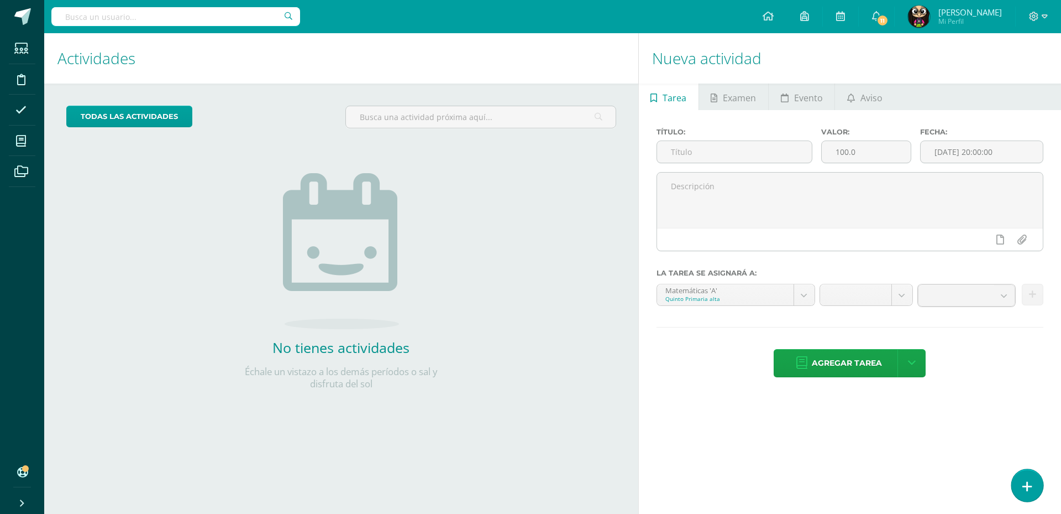
click at [1035, 485] on link at bounding box center [1028, 485] width 32 height 32
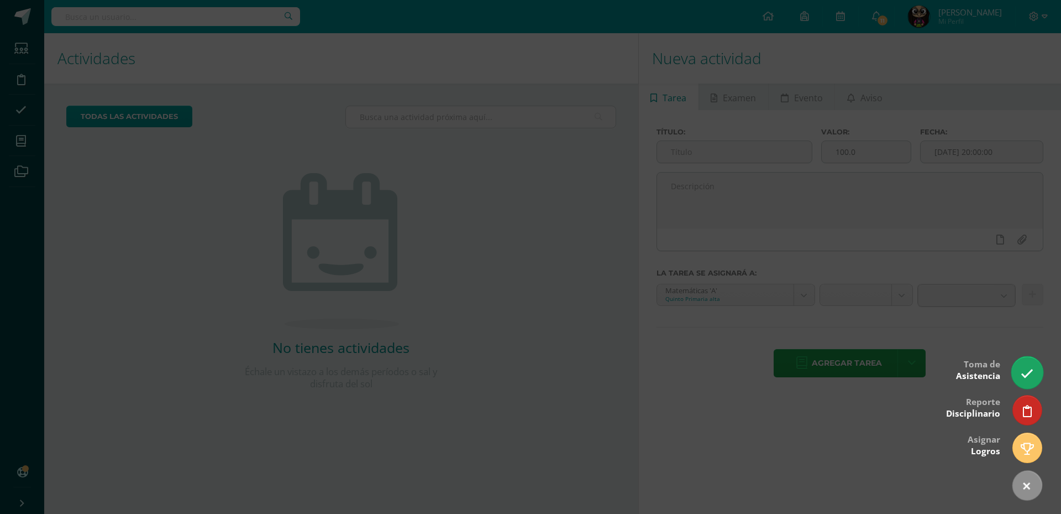
click at [1028, 372] on icon at bounding box center [1027, 373] width 13 height 13
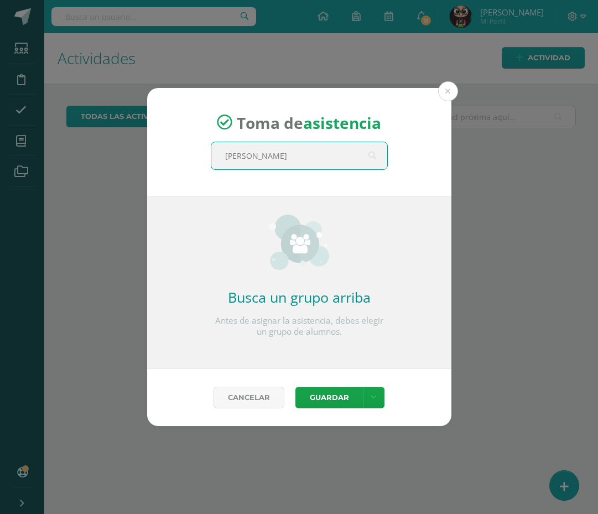
type input "quinto"
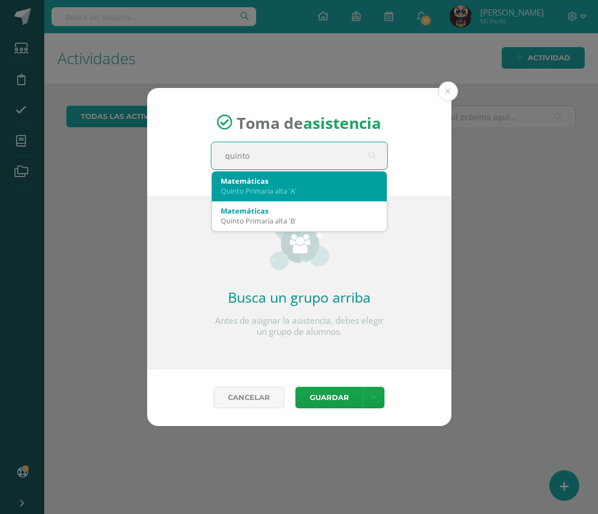
click at [295, 189] on div "Quinto Primaria alta 'A'" at bounding box center [299, 191] width 157 height 10
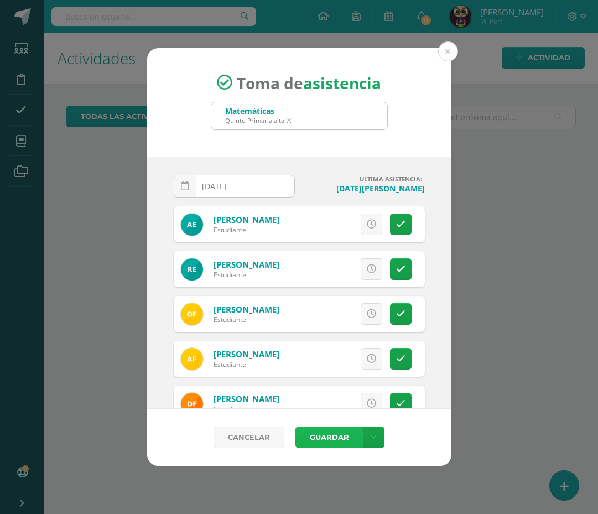
click at [329, 439] on button "Guardar" at bounding box center [328, 437] width 67 height 22
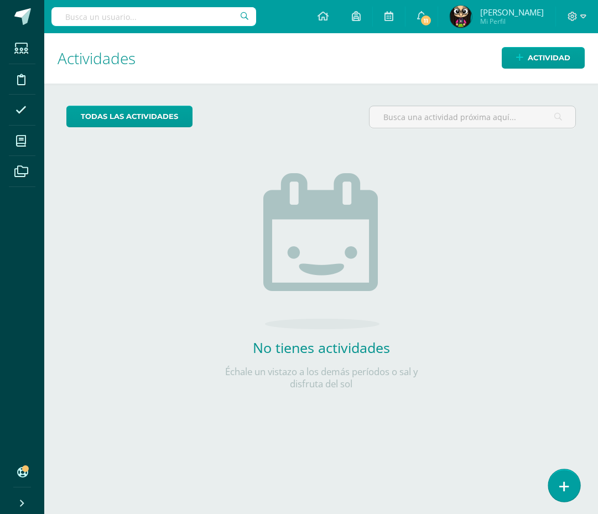
click at [560, 488] on icon at bounding box center [564, 486] width 10 height 13
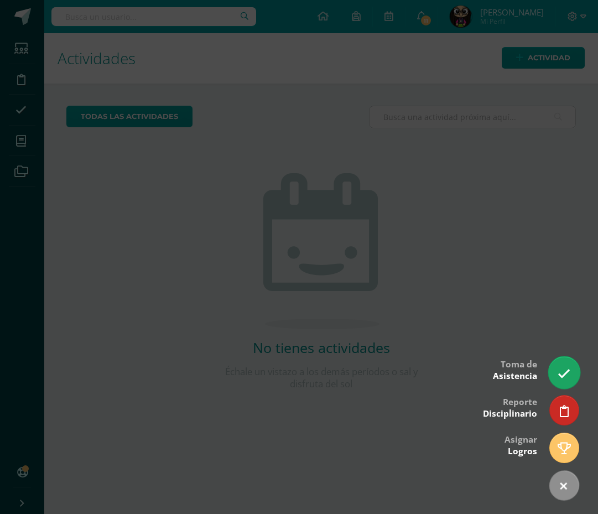
click at [562, 378] on icon at bounding box center [563, 373] width 13 height 13
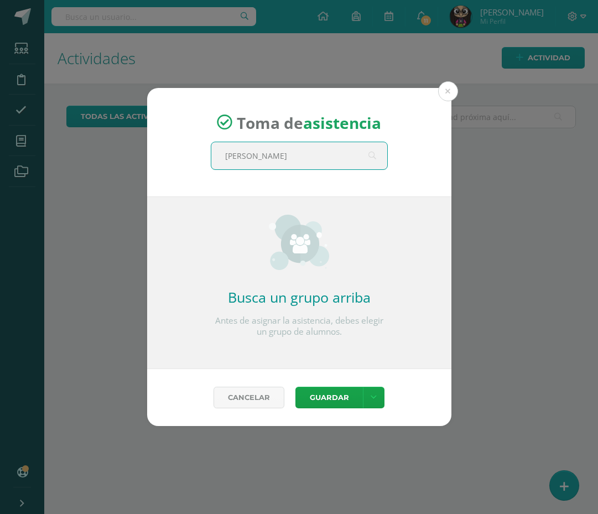
type input "quinto"
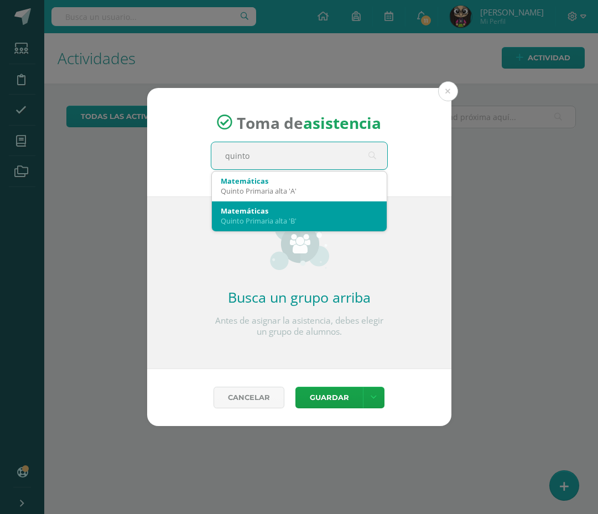
click at [290, 219] on div "Quinto Primaria alta 'B'" at bounding box center [299, 221] width 157 height 10
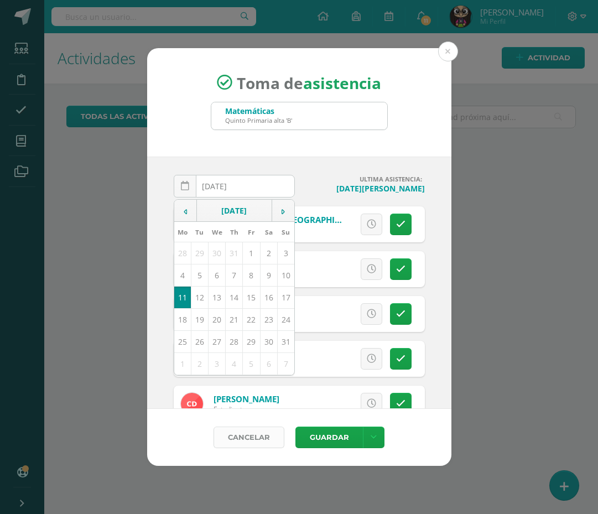
click at [227, 435] on link "Cancelar" at bounding box center [248, 437] width 71 height 22
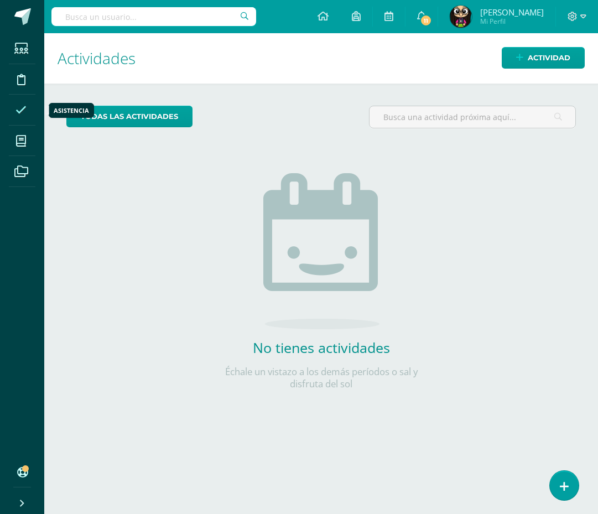
click at [21, 109] on icon at bounding box center [20, 109] width 11 height 11
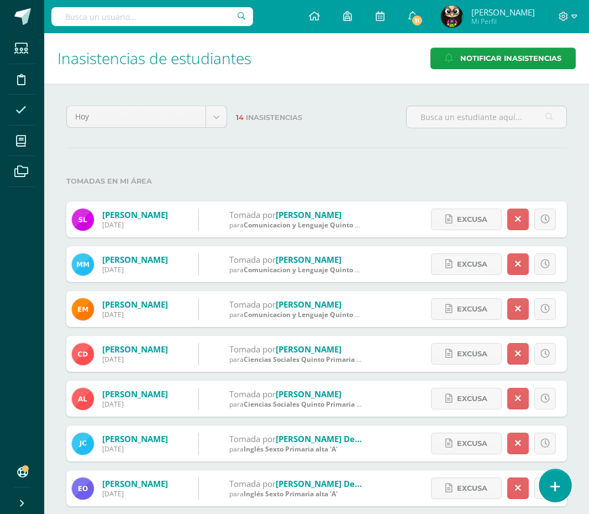
click at [553, 484] on icon at bounding box center [556, 486] width 10 height 13
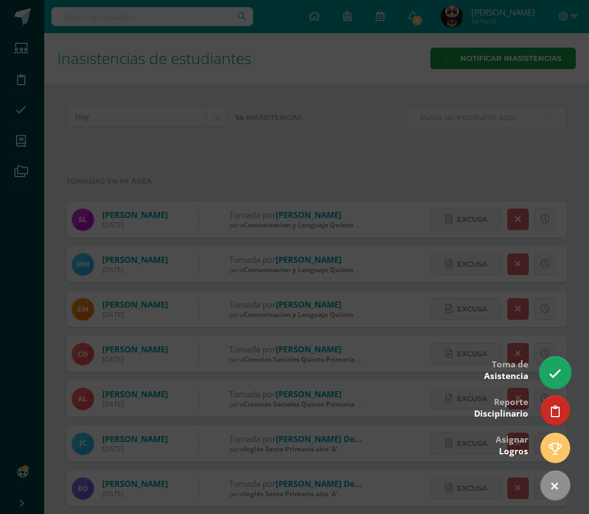
click at [557, 370] on icon at bounding box center [555, 373] width 13 height 13
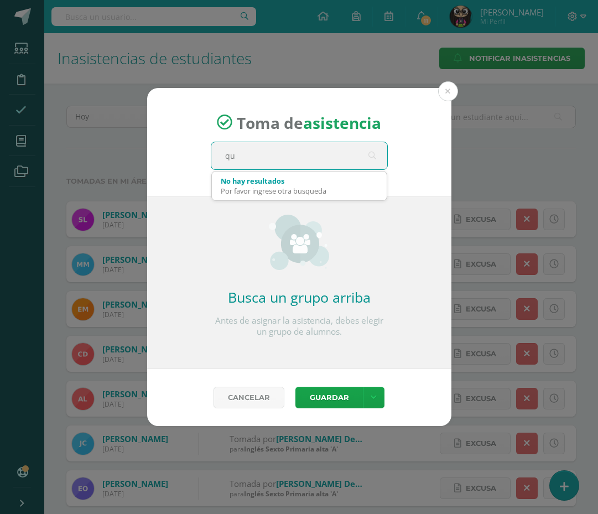
type input "qui"
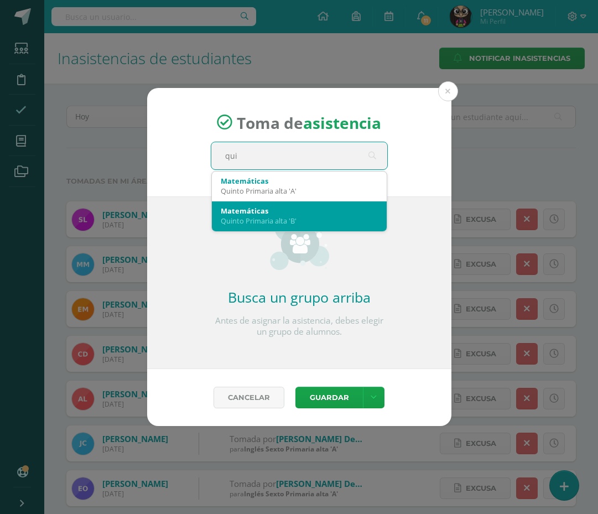
click at [254, 211] on div "Matemáticas" at bounding box center [299, 211] width 157 height 10
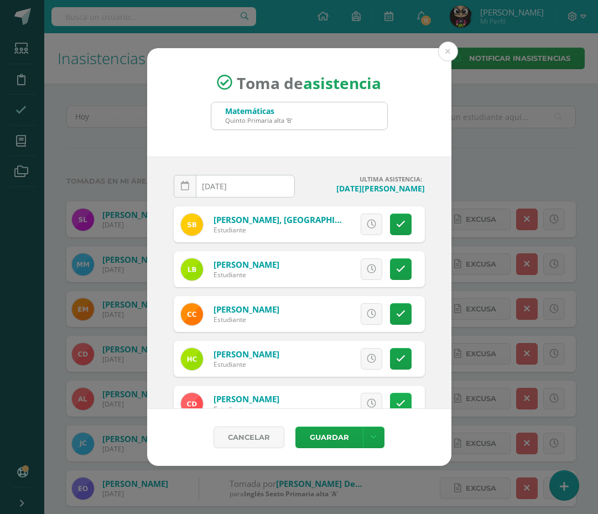
click at [397, 399] on link at bounding box center [401, 404] width 22 height 22
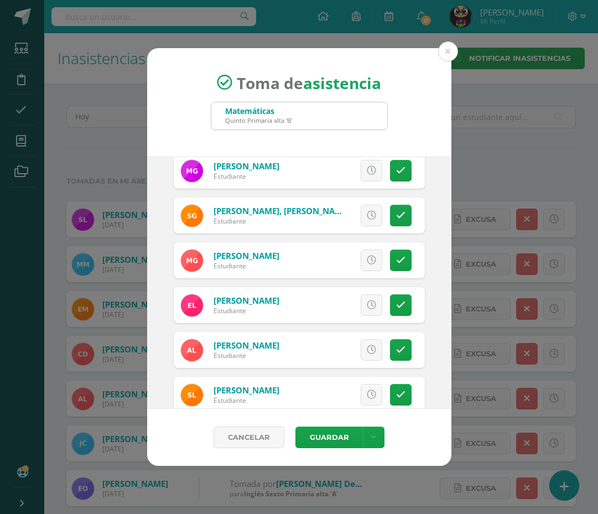
scroll to position [387, 0]
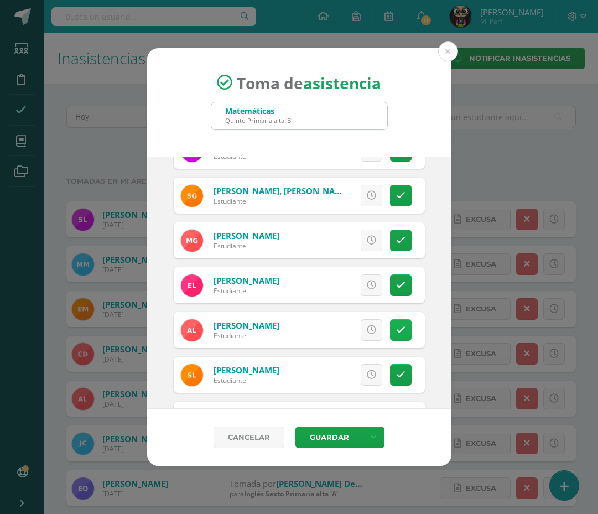
click at [390, 335] on link at bounding box center [401, 330] width 22 height 22
click at [341, 441] on button "Guardar" at bounding box center [328, 437] width 67 height 22
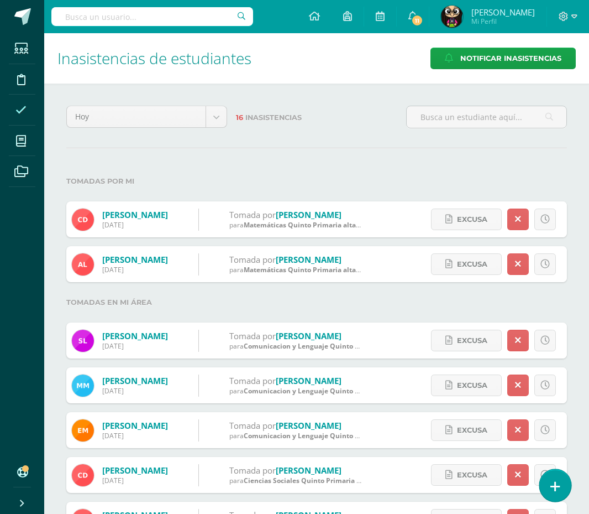
click at [567, 481] on link at bounding box center [556, 485] width 32 height 32
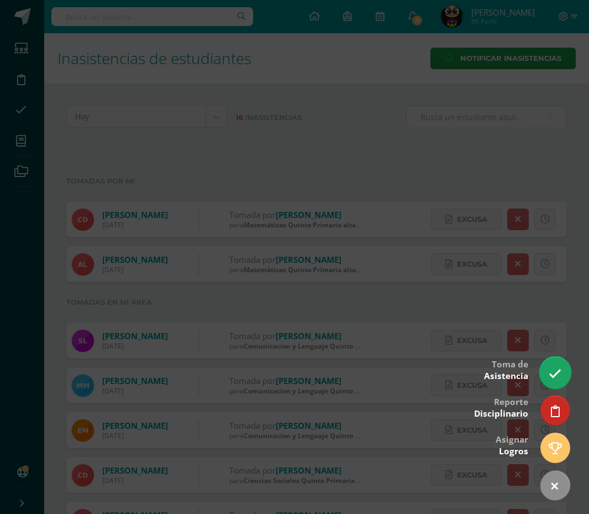
click at [567, 371] on link at bounding box center [556, 372] width 32 height 32
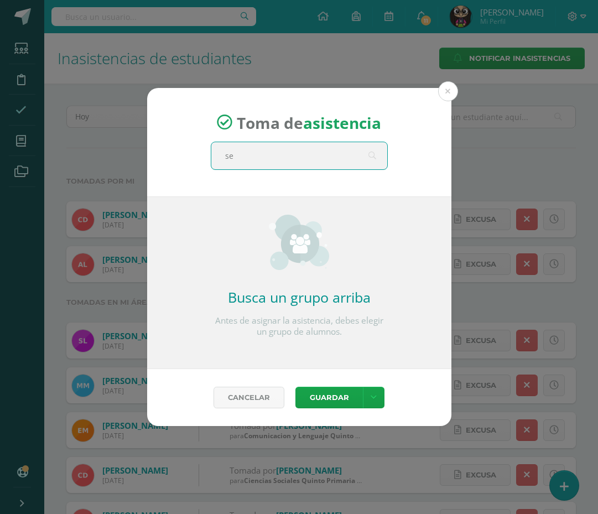
type input "sex"
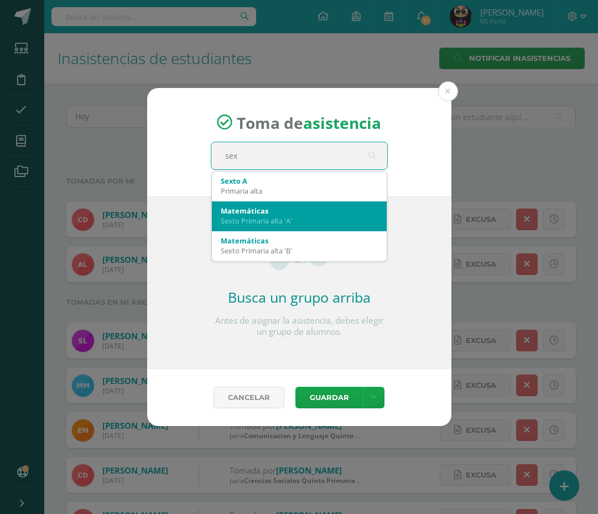
click at [253, 212] on div "Matemáticas" at bounding box center [299, 211] width 157 height 10
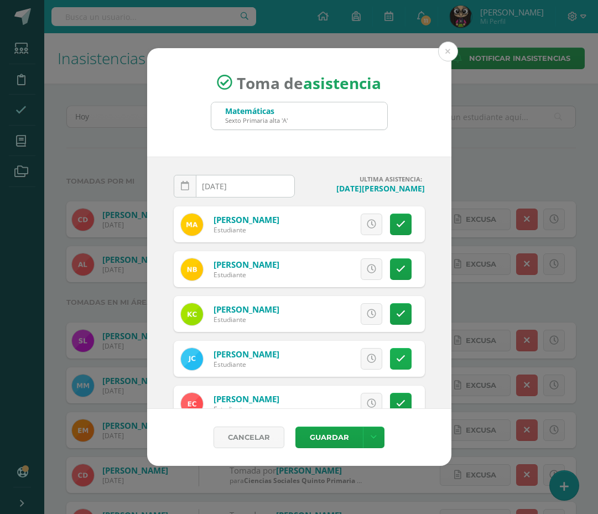
click at [390, 354] on link at bounding box center [401, 359] width 22 height 22
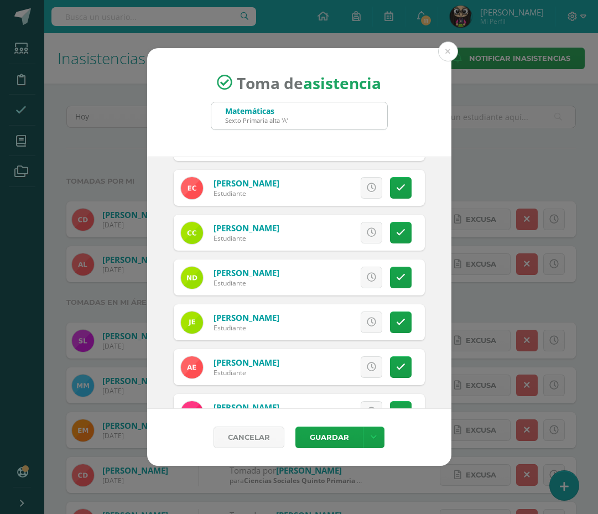
scroll to position [221, 0]
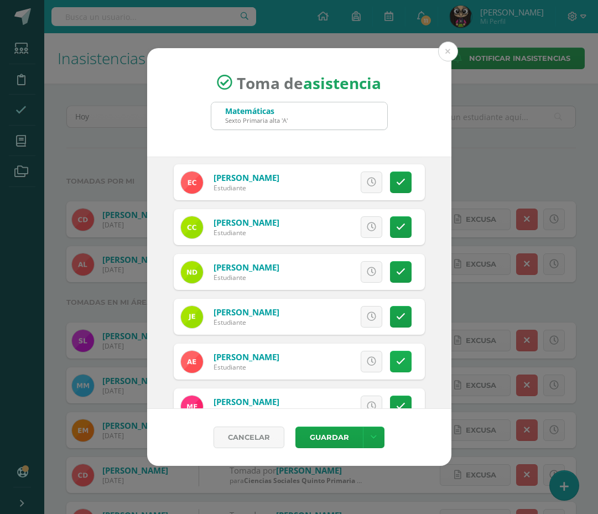
click at [396, 366] on icon at bounding box center [400, 361] width 9 height 9
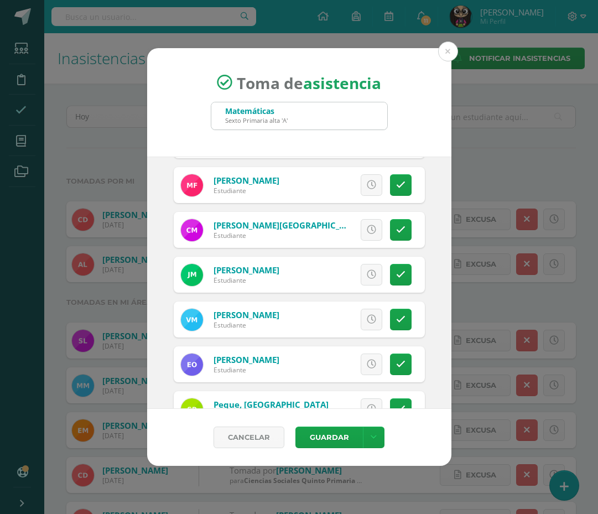
scroll to position [498, 0]
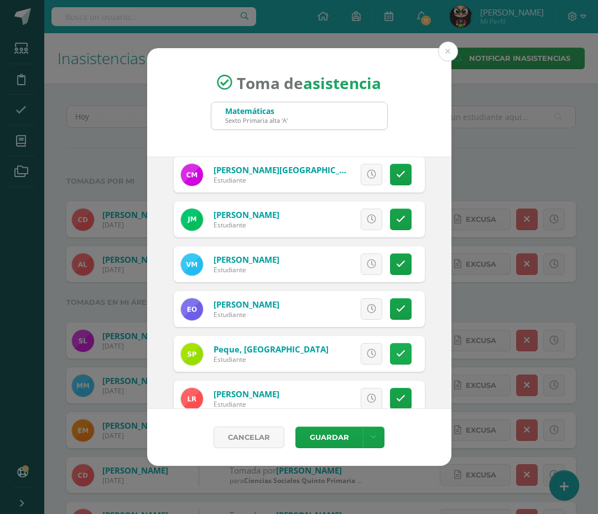
click at [390, 354] on link at bounding box center [401, 354] width 22 height 22
click at [338, 438] on button "Guardar" at bounding box center [328, 437] width 67 height 22
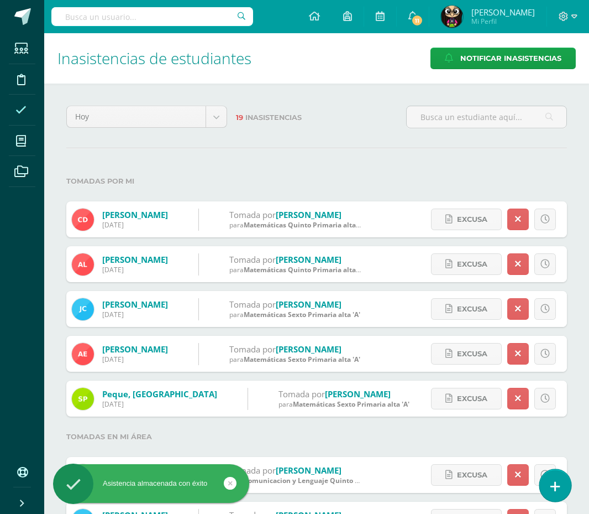
click at [554, 483] on icon at bounding box center [556, 486] width 10 height 13
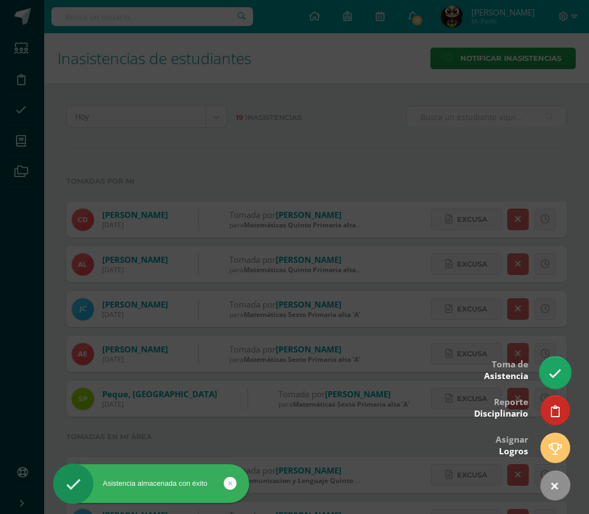
click at [557, 364] on link at bounding box center [556, 372] width 32 height 32
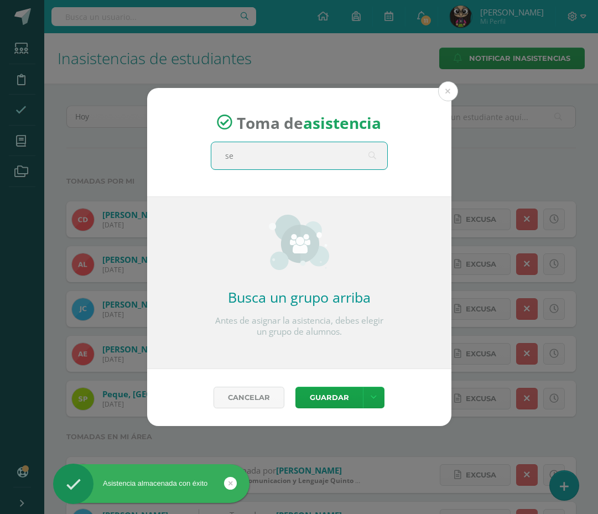
type input "sex"
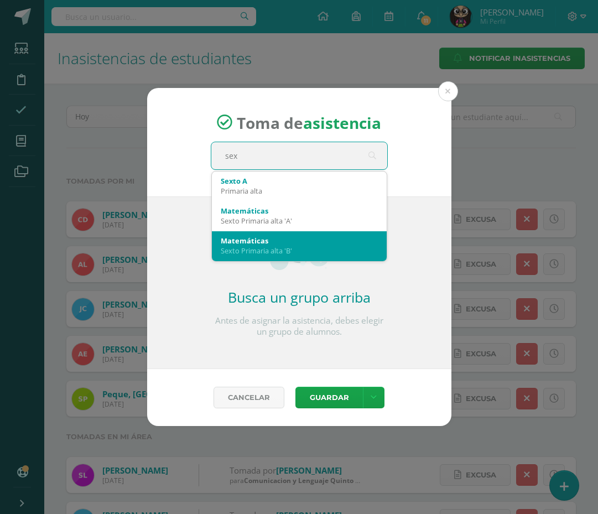
click at [251, 239] on div "Matemáticas" at bounding box center [299, 241] width 157 height 10
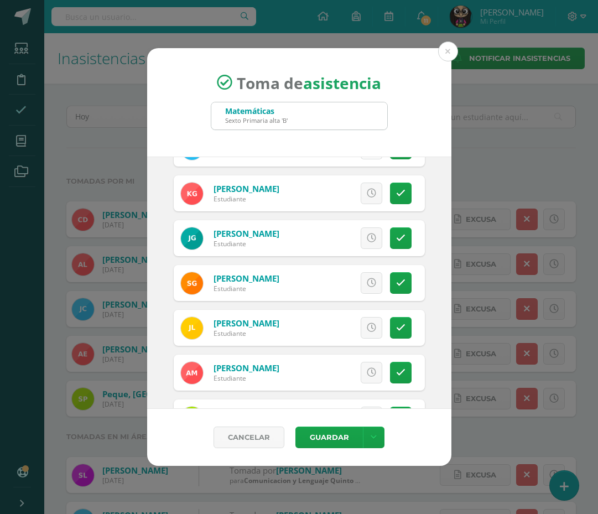
scroll to position [498, 0]
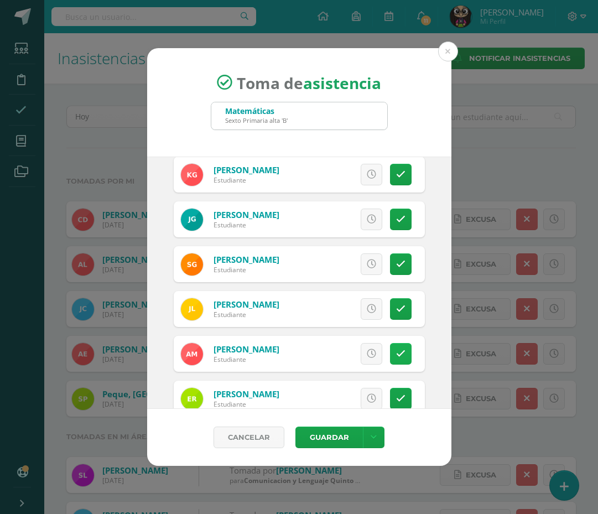
click at [396, 349] on icon at bounding box center [400, 353] width 9 height 9
click at [344, 442] on button "Guardar" at bounding box center [328, 437] width 67 height 22
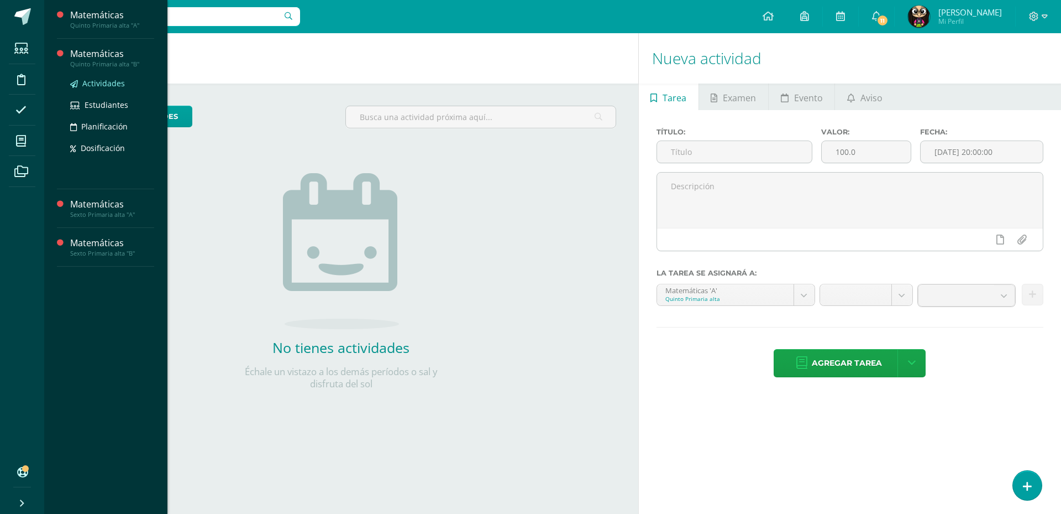
click at [109, 85] on span "Actividades" at bounding box center [103, 83] width 43 height 11
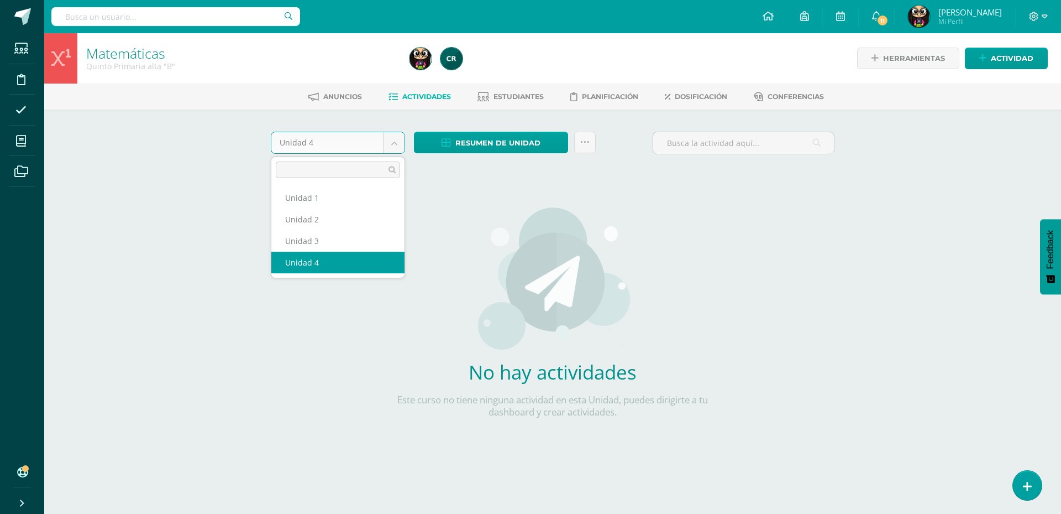
click at [399, 147] on body "Estudiantes Disciplina Asistencia Mis cursos Archivos Soporte Centro de ayuda Ú…" at bounding box center [530, 237] width 1061 height 475
select select "Unidad 3"
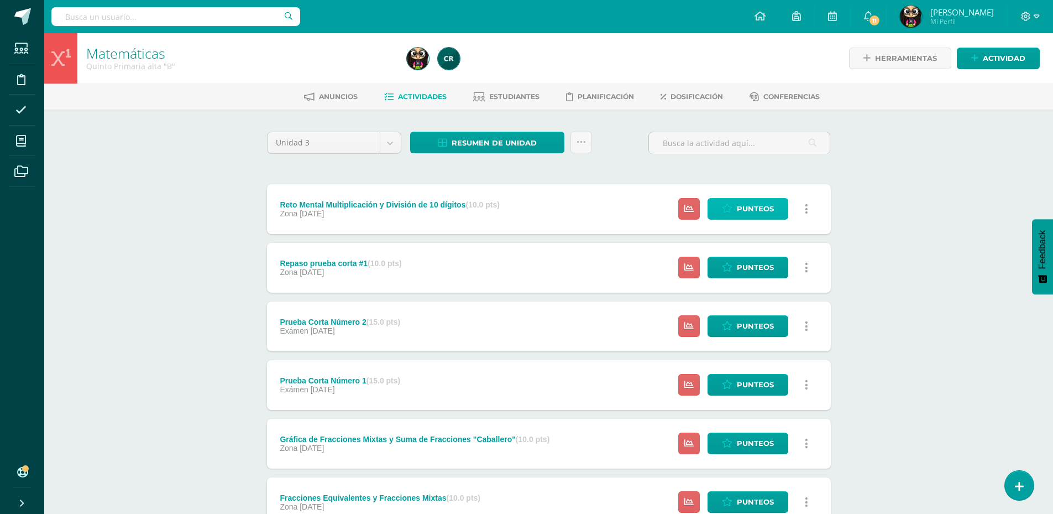
click at [749, 211] on span "Punteos" at bounding box center [755, 208] width 37 height 20
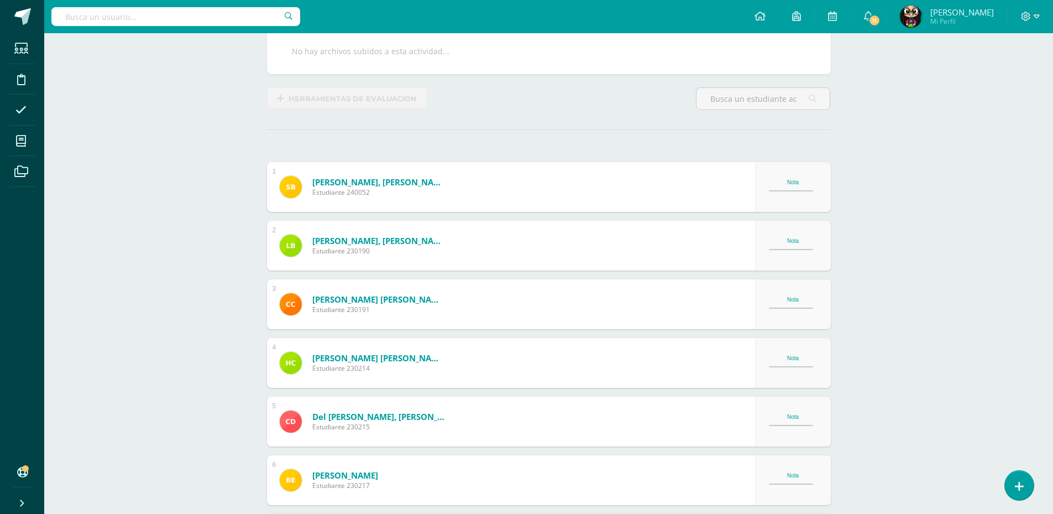
scroll to position [222, 0]
click at [791, 186] on div "Nota" at bounding box center [793, 186] width 49 height 15
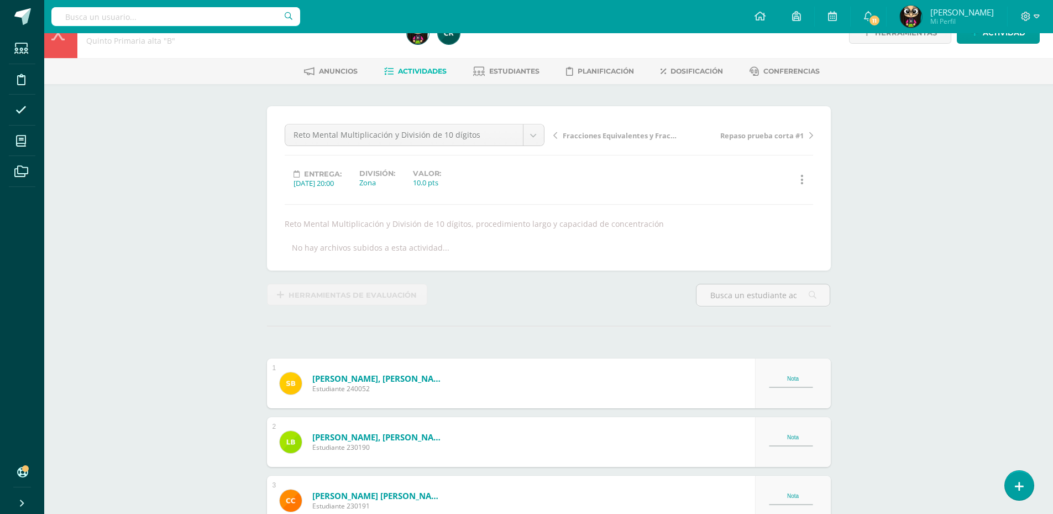
scroll to position [0, 0]
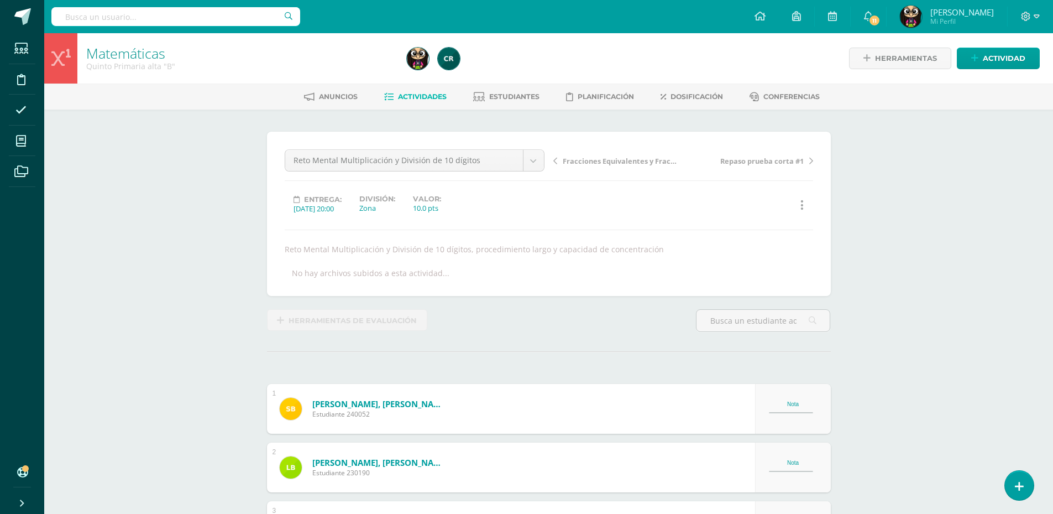
click at [433, 97] on span "Actividades" at bounding box center [422, 96] width 49 height 8
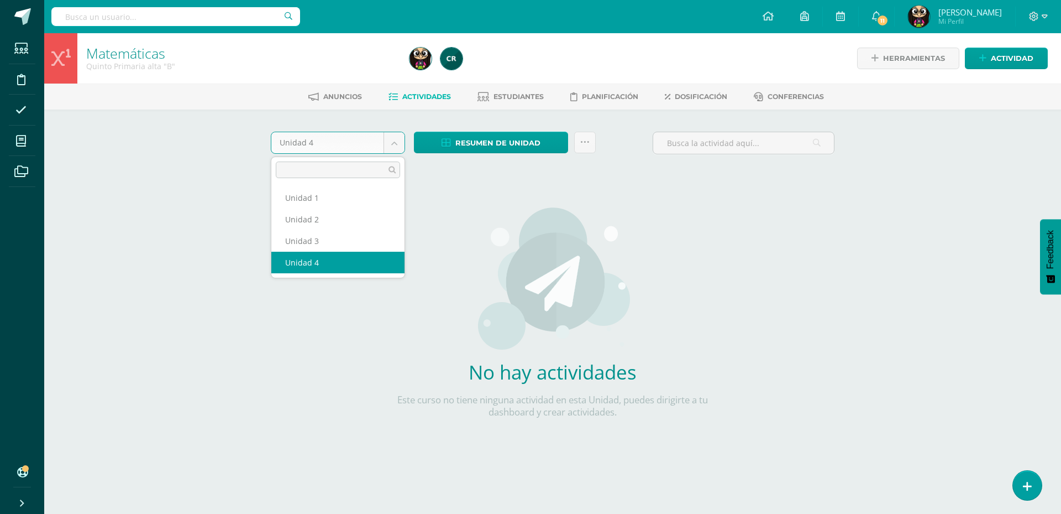
click at [394, 145] on body "Estudiantes Disciplina Asistencia Mis cursos Archivos Soporte Centro de ayuda Ú…" at bounding box center [530, 237] width 1061 height 475
select select "Unidad 3"
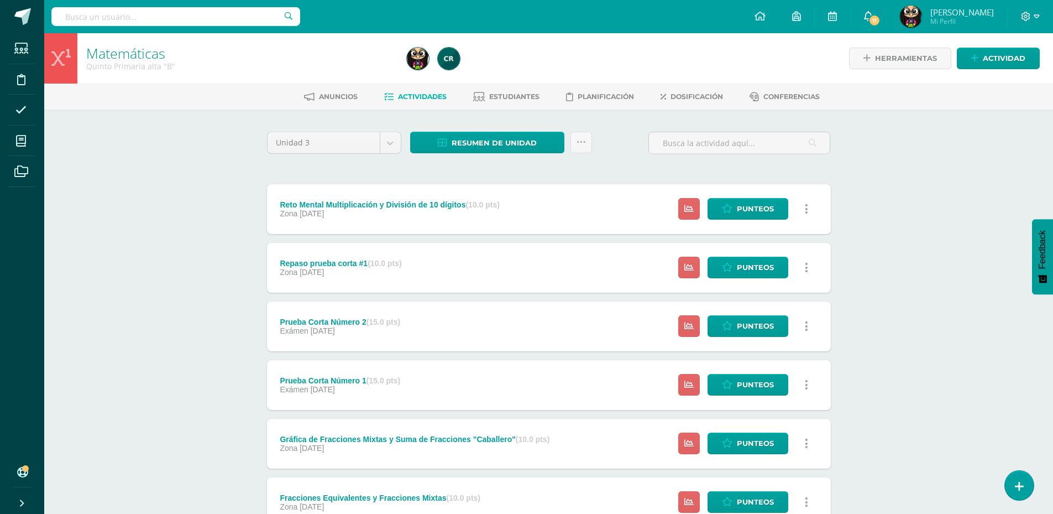
click at [872, 13] on link "11" at bounding box center [868, 16] width 35 height 33
click at [641, 22] on div "Configuración Cerrar sesión [PERSON_NAME] Mi Perfil 11 0 Mis accesos directos C…" at bounding box center [548, 16] width 1009 height 33
